Goal: Transaction & Acquisition: Purchase product/service

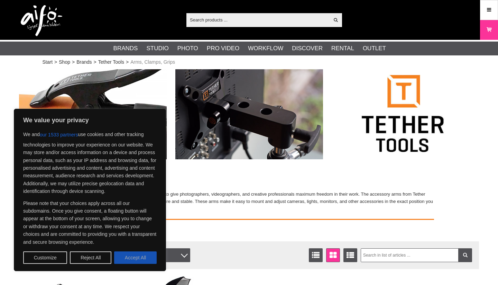
click at [147, 260] on button "Accept All" at bounding box center [135, 257] width 43 height 12
checkbox input "true"
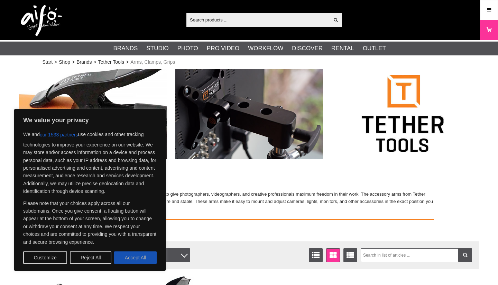
checkbox input "true"
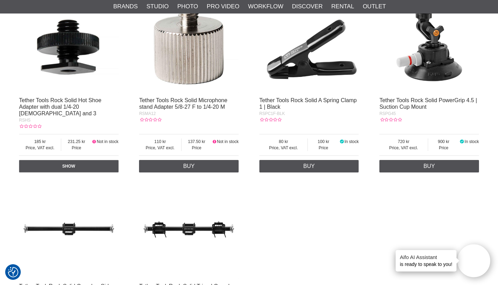
scroll to position [1178, 0]
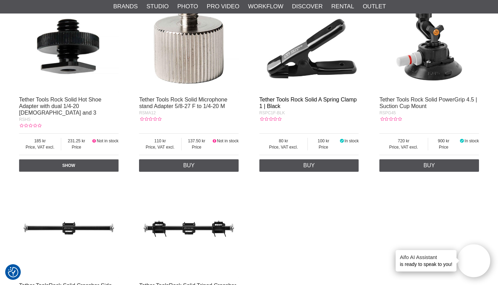
click at [303, 99] on link "Tether Tools Rock Solid A Spring Clamp 1 | Black" at bounding box center [308, 102] width 98 height 12
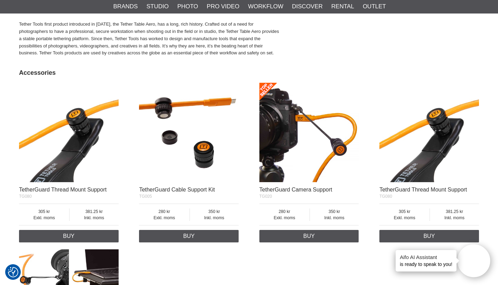
scroll to position [542, 0]
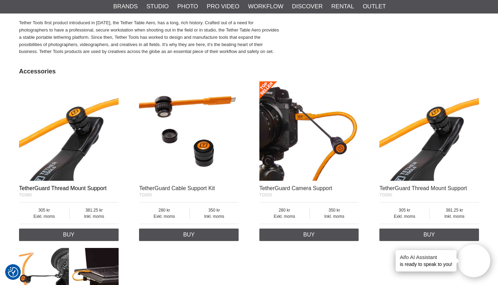
click at [51, 185] on link "TetherGuard Thread Mount Support" at bounding box center [63, 188] width 88 height 6
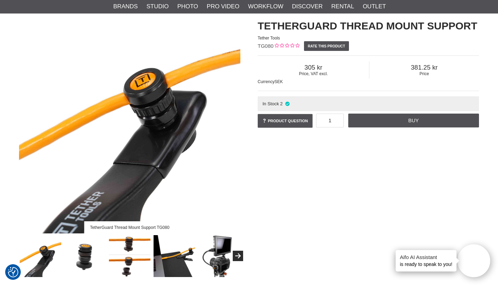
scroll to position [57, 0]
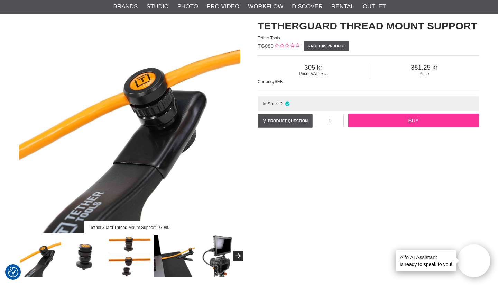
click at [378, 119] on link "Buy" at bounding box center [413, 120] width 131 height 14
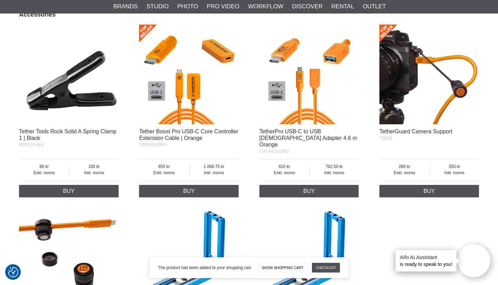
scroll to position [563, 0]
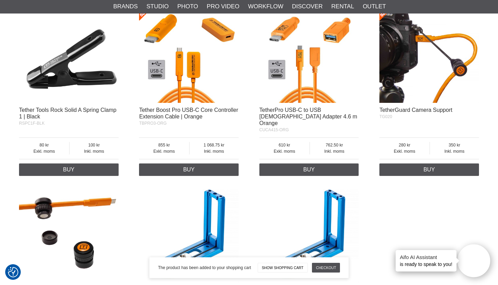
click at [57, 66] on img at bounding box center [69, 53] width 100 height 100
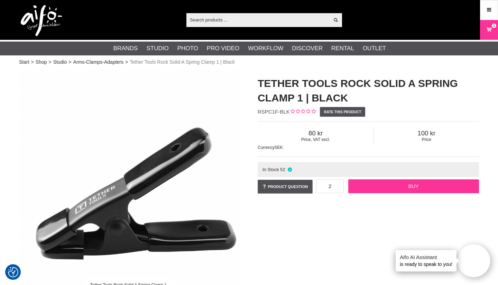
click at [390, 184] on link "Buy" at bounding box center [413, 186] width 131 height 14
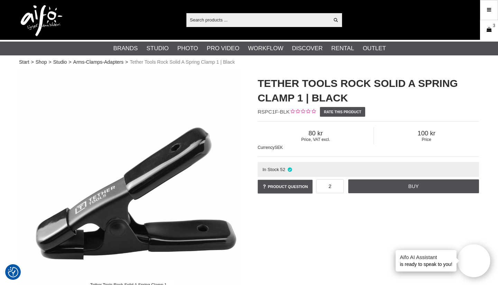
click at [481, 29] on link "Cart 3" at bounding box center [488, 30] width 17 height 16
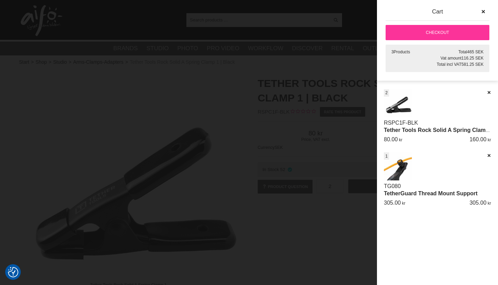
click at [463, 39] on link "Checkout" at bounding box center [438, 32] width 104 height 15
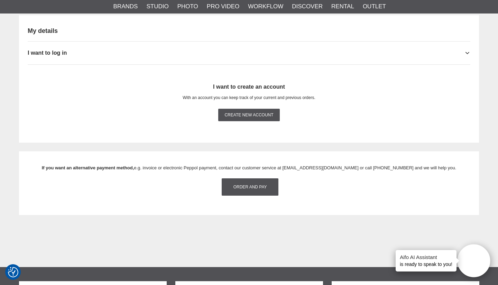
scroll to position [721, 0]
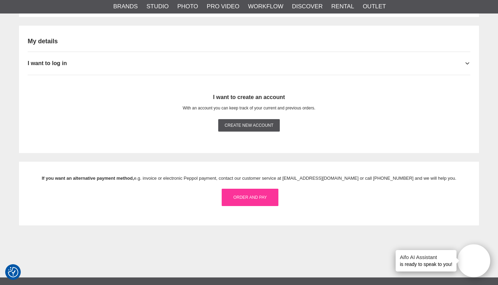
click at [236, 199] on link "Order and pay" at bounding box center [250, 196] width 57 height 17
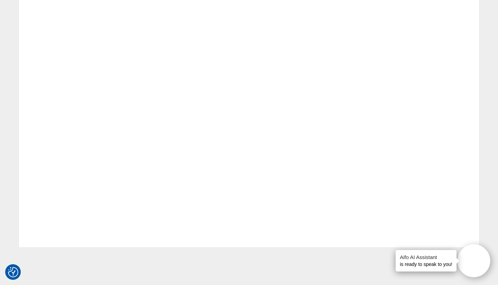
scroll to position [0, 0]
